Goal: Use online tool/utility: Utilize a website feature to perform a specific function

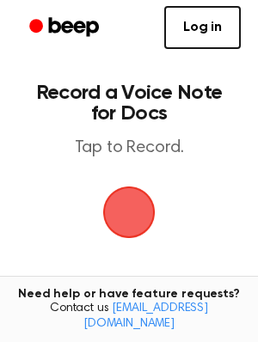
click at [125, 216] on span "button" at bounding box center [129, 212] width 66 height 66
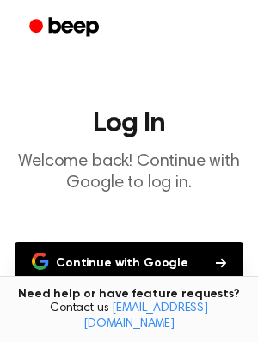
click at [139, 260] on button "Continue with Google" at bounding box center [129, 263] width 229 height 41
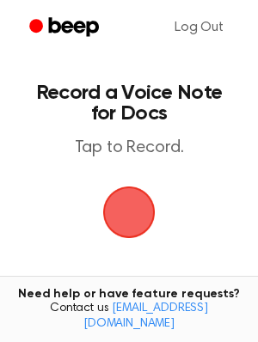
click at [122, 214] on span "button" at bounding box center [129, 212] width 96 height 96
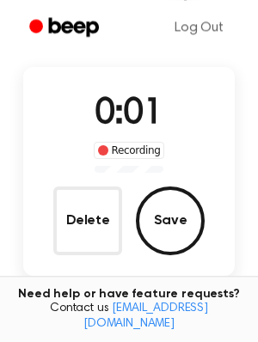
scroll to position [179, 0]
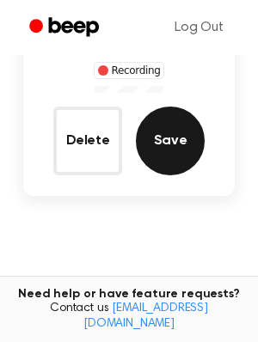
click at [174, 142] on button "Save" at bounding box center [170, 141] width 69 height 69
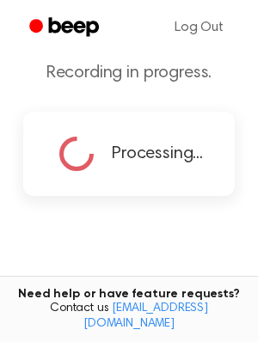
scroll to position [132, 0]
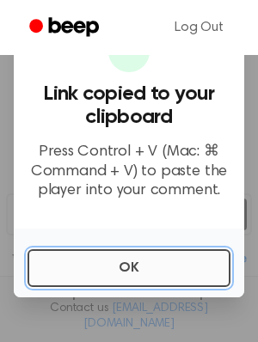
click at [94, 263] on button "OK" at bounding box center [129, 269] width 203 height 38
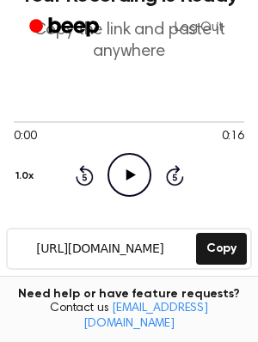
scroll to position [0, 0]
